Goal: Information Seeking & Learning: Learn about a topic

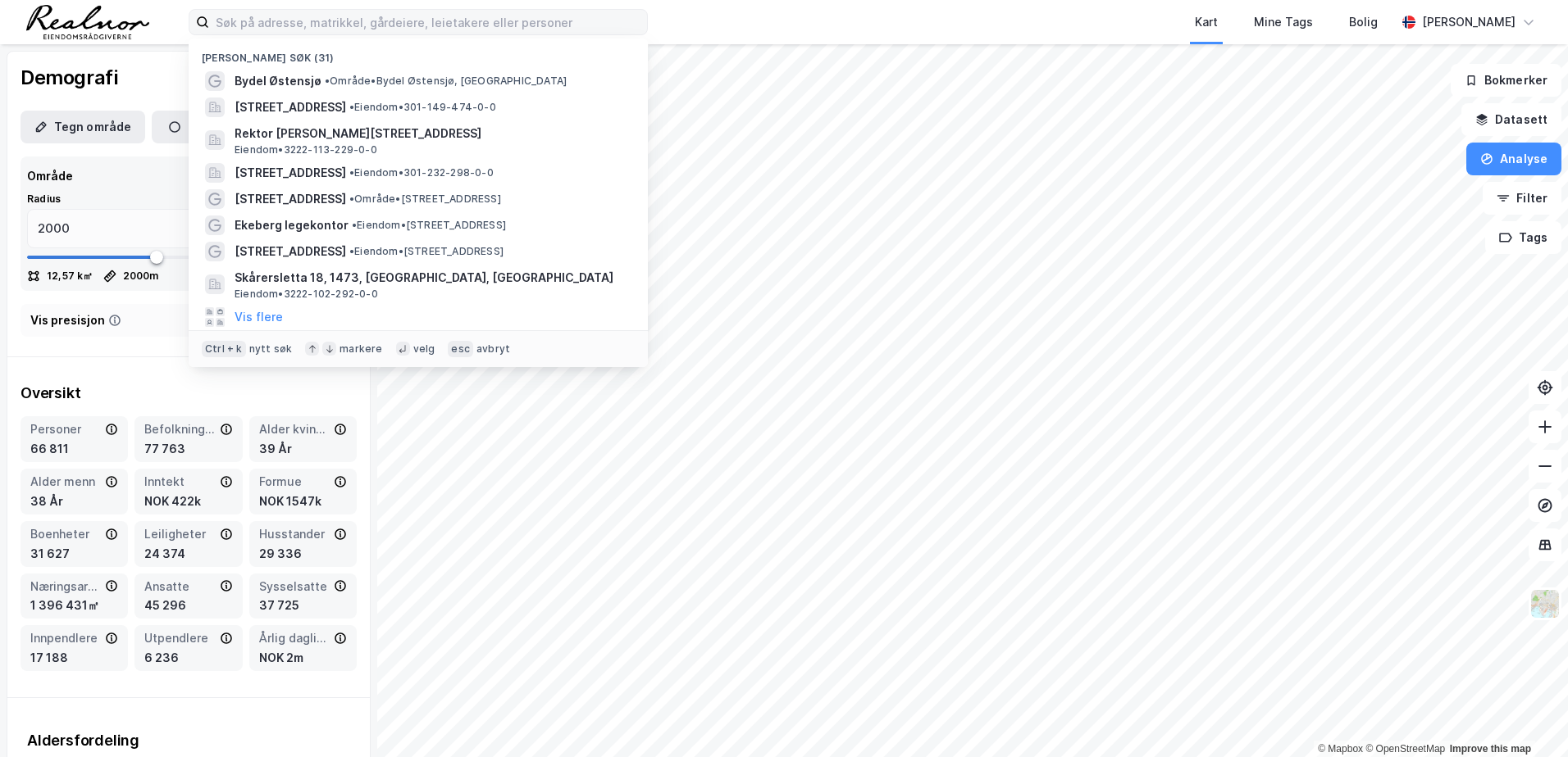
scroll to position [82, 0]
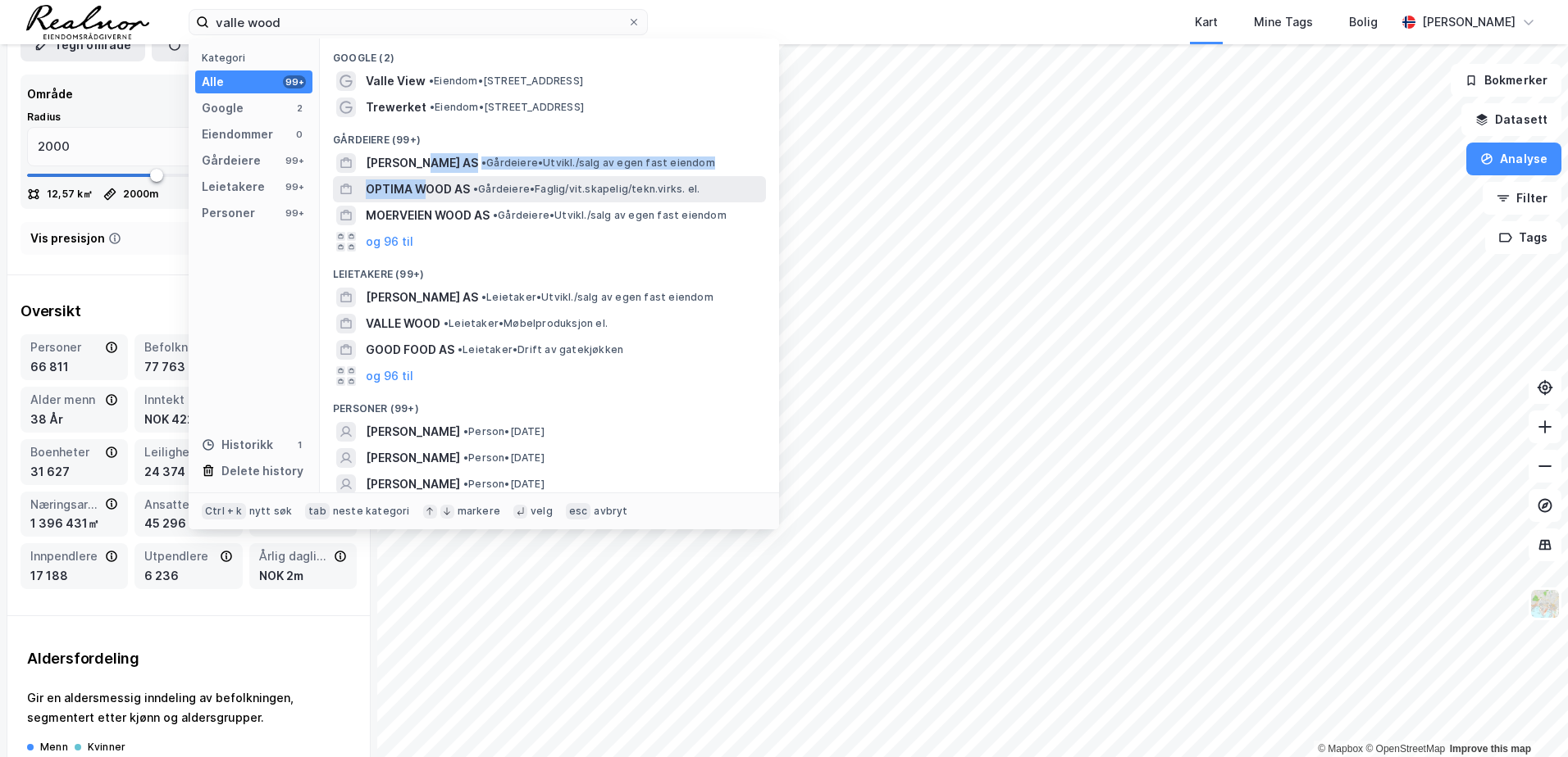
drag, startPoint x: 429, startPoint y: 163, endPoint x: 427, endPoint y: 178, distance: 15.1
click at [427, 178] on div "Google (2) [GEOGRAPHIC_DATA] • Eiendom • [STREET_ADDRESS] • Eiendom • [STREET_A…" at bounding box center [549, 265] width 459 height 454
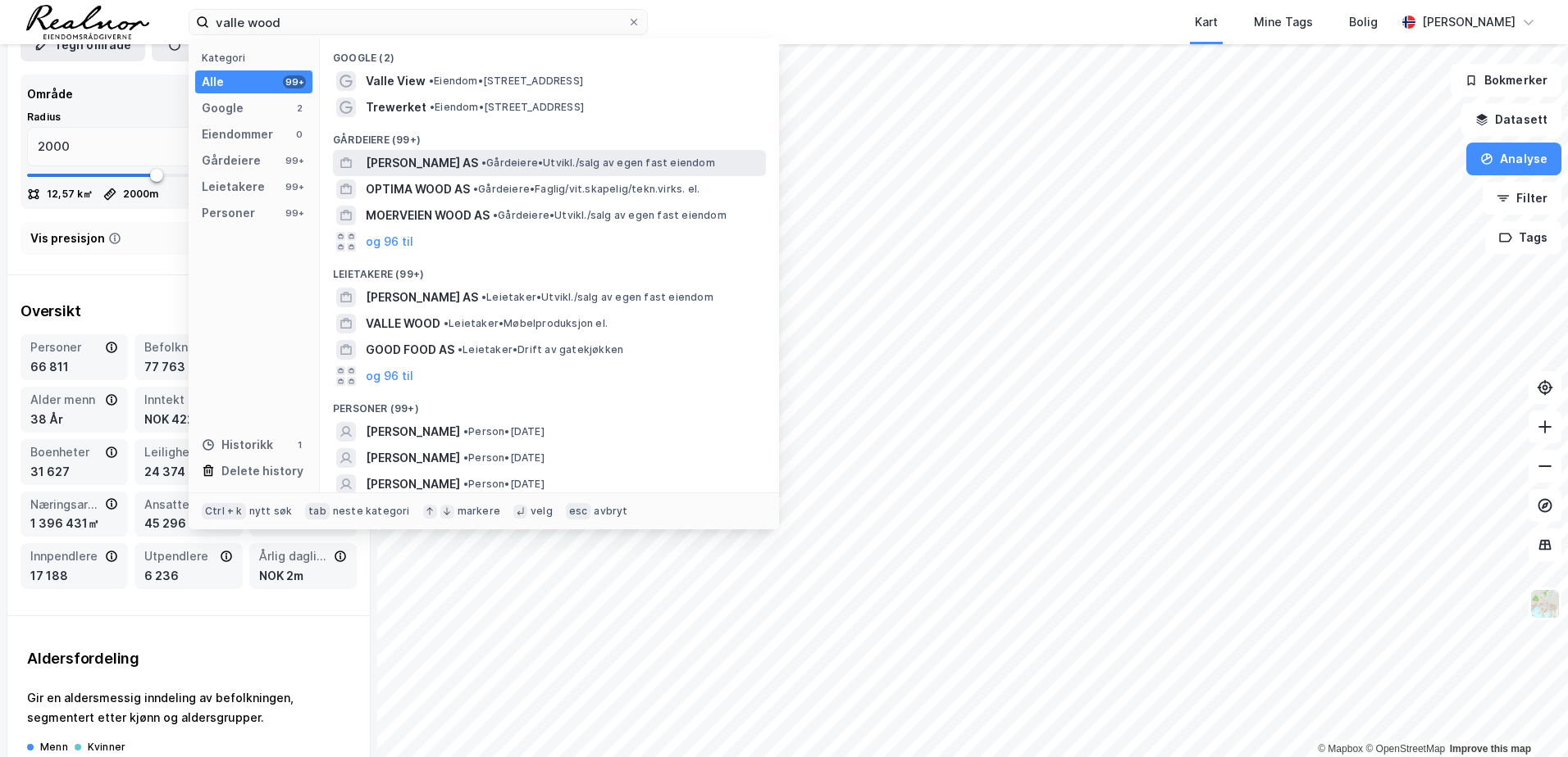
drag, startPoint x: 427, startPoint y: 178, endPoint x: 394, endPoint y: 167, distance: 34.8
click at [394, 167] on span "[PERSON_NAME] AS" at bounding box center [421, 163] width 113 height 20
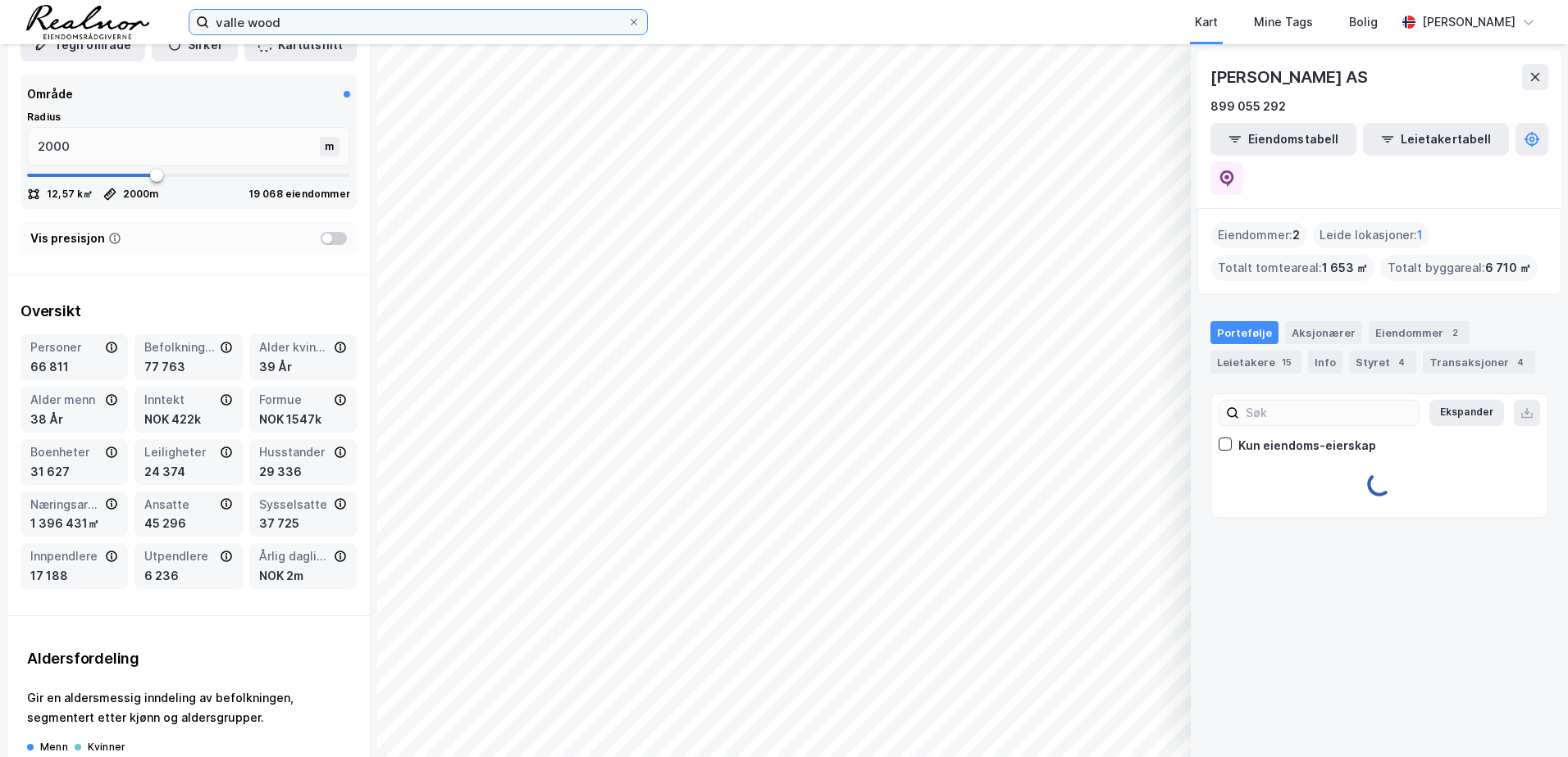
click at [329, 28] on input "valle wood" at bounding box center [418, 22] width 418 height 25
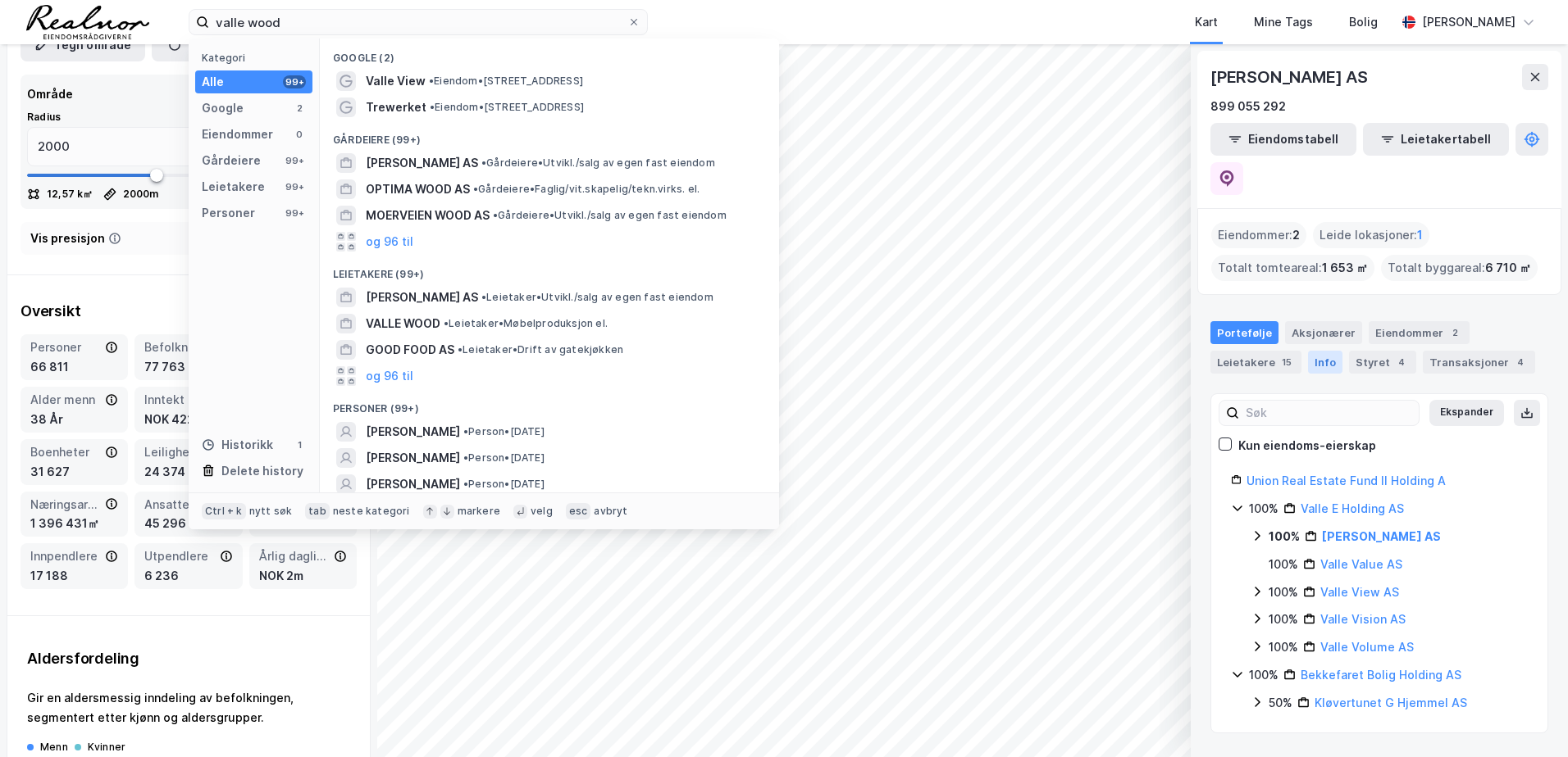
drag, startPoint x: 1281, startPoint y: 320, endPoint x: 1311, endPoint y: 333, distance: 32.7
click at [1281, 354] on div "15" at bounding box center [1286, 362] width 16 height 16
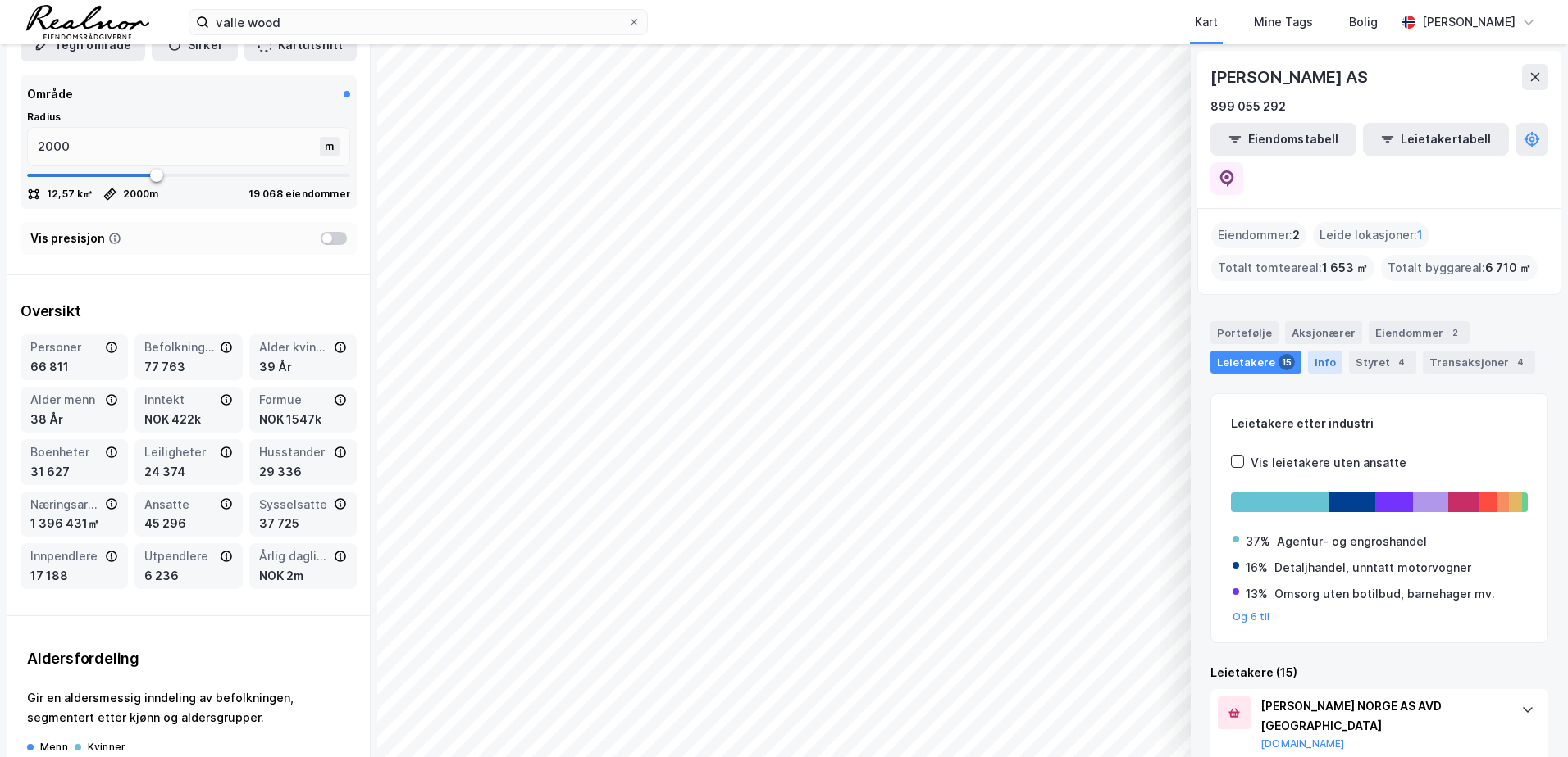
click at [1313, 351] on div "Info" at bounding box center [1325, 362] width 34 height 23
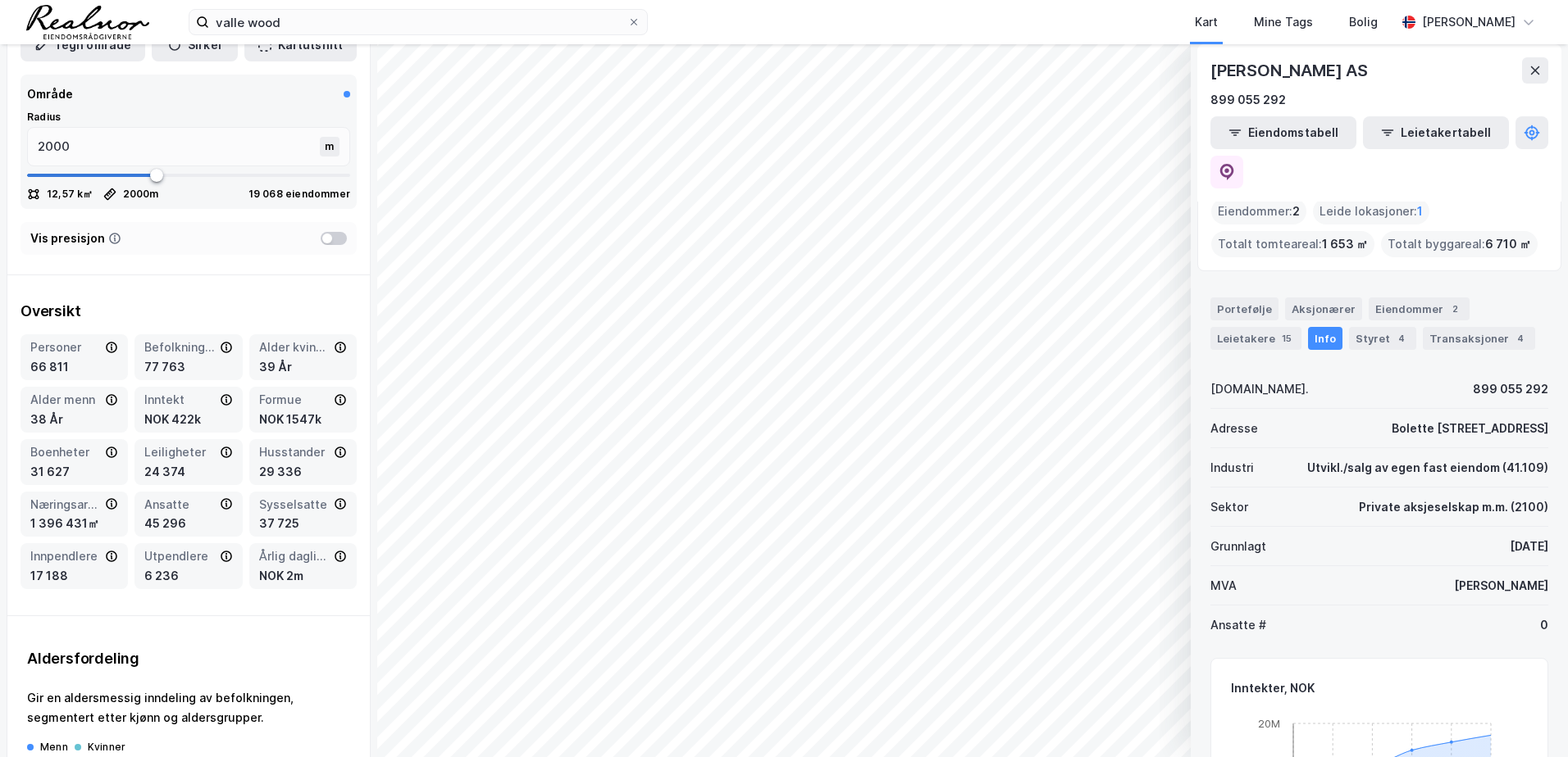
scroll to position [0, 0]
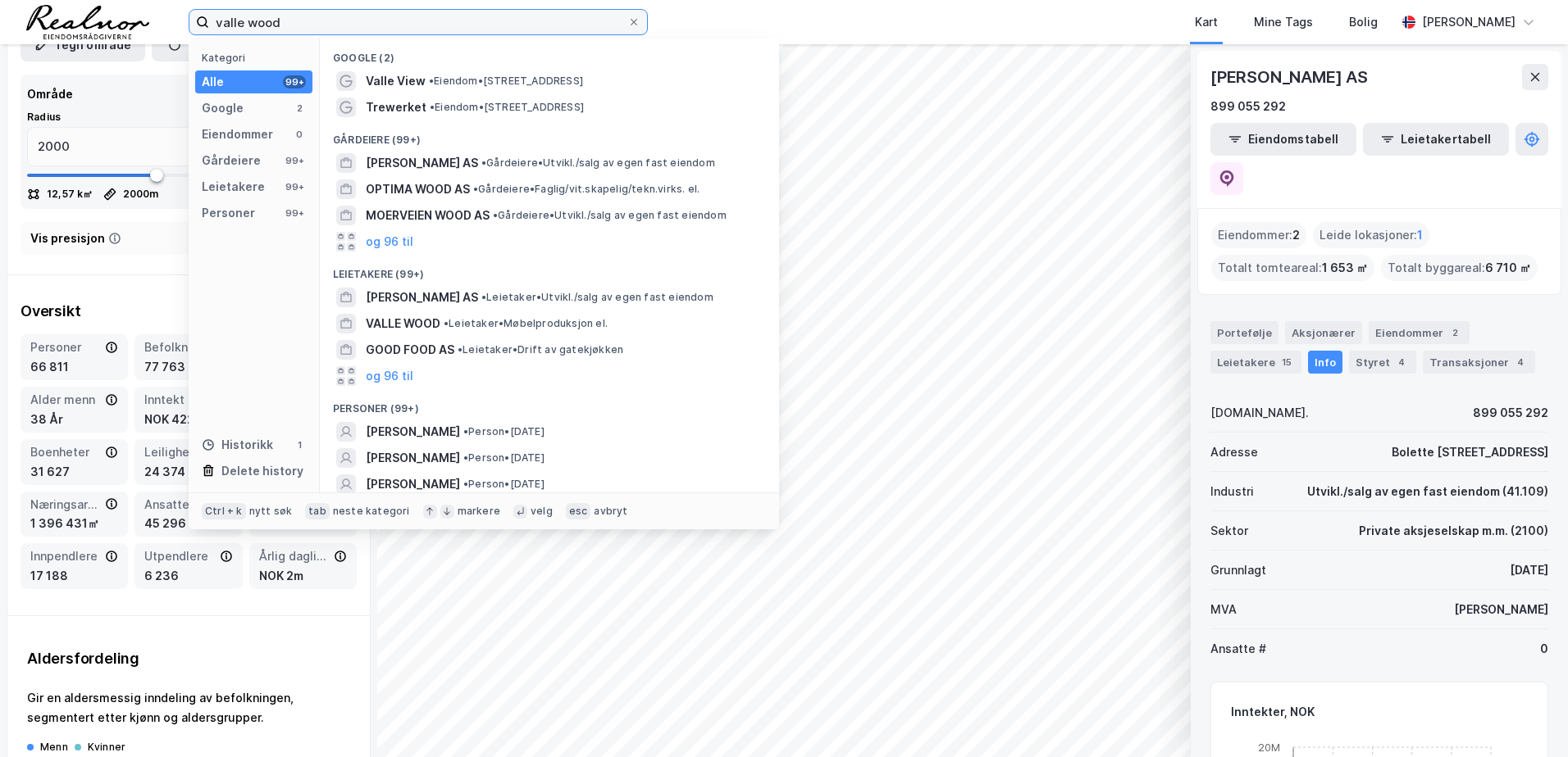
drag, startPoint x: 284, startPoint y: 20, endPoint x: -3, endPoint y: -30, distance: 291.3
click at [0, 0] on html "valle wood Kategori Alle 99+ Google 2 Eiendommer 0 Gårdeiere 99+ Leietakere 99+…" at bounding box center [784, 378] width 1568 height 757
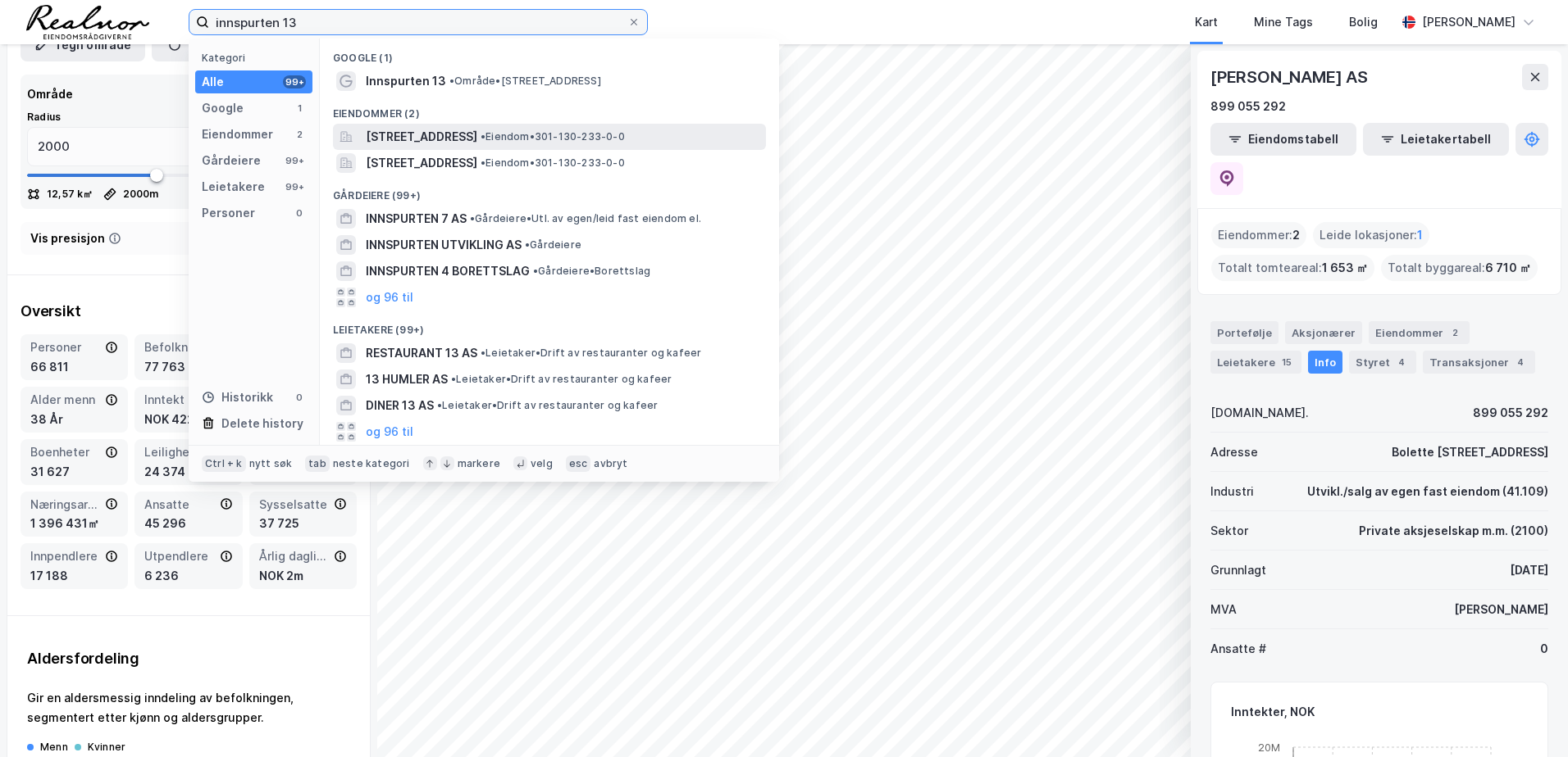
type input "innspurten 13"
click at [453, 136] on span "[STREET_ADDRESS]" at bounding box center [421, 137] width 112 height 20
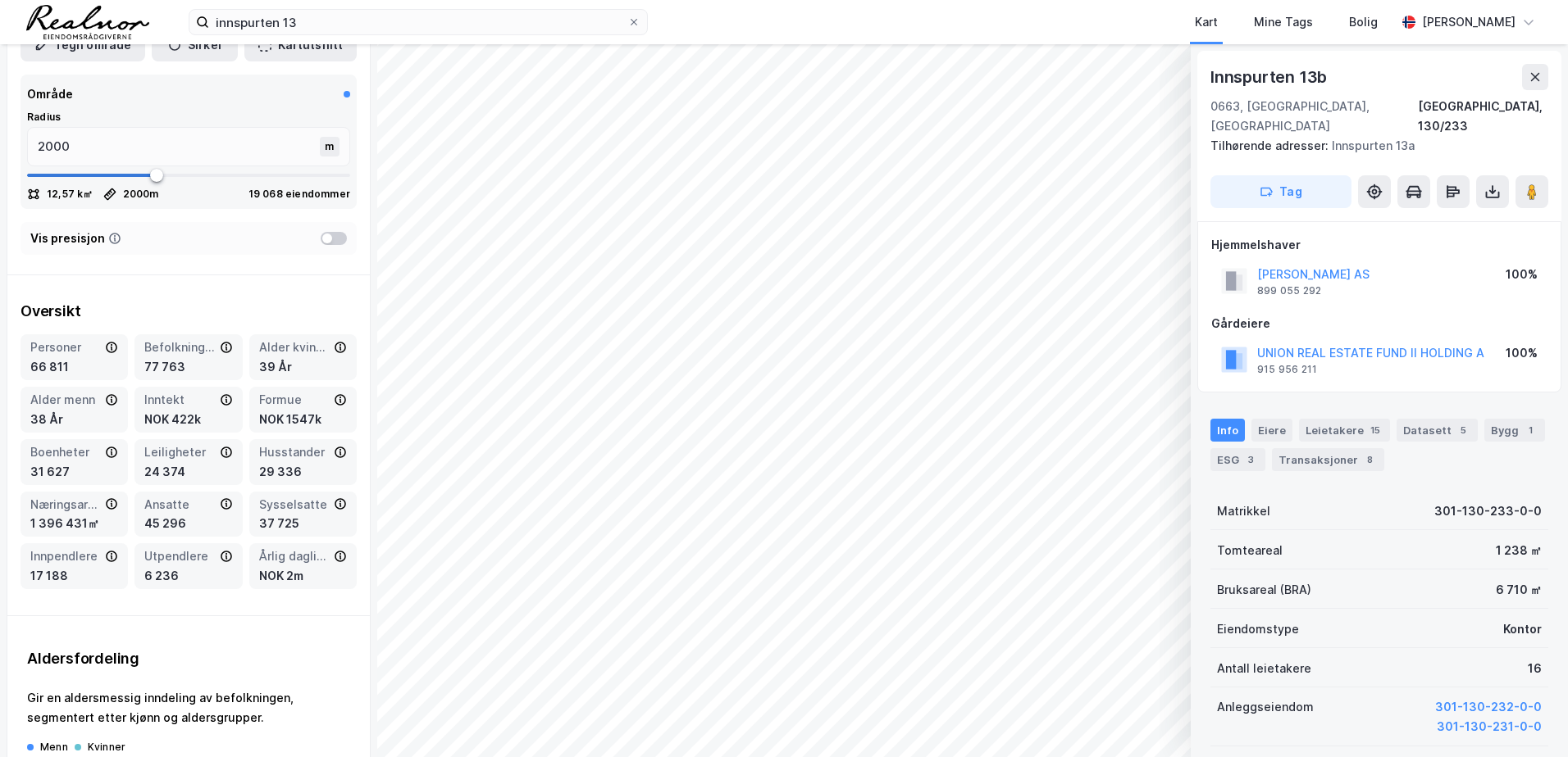
scroll to position [3, 0]
